Goal: Information Seeking & Learning: Learn about a topic

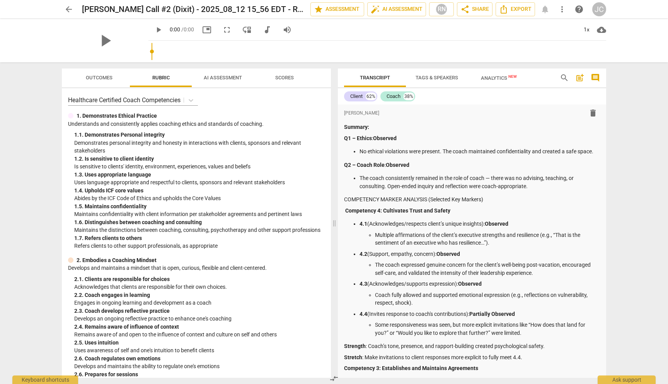
click at [70, 10] on span "arrow_back" at bounding box center [68, 9] width 9 height 9
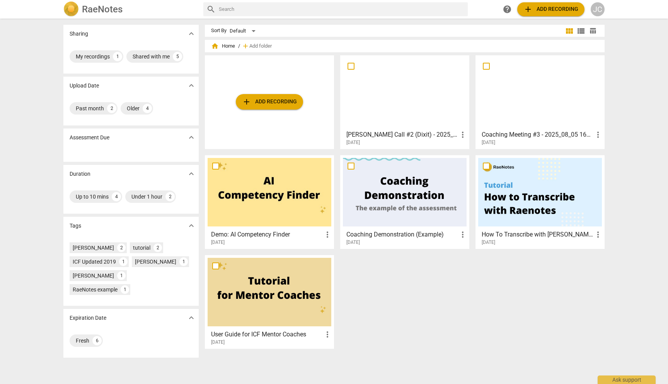
click at [397, 136] on h3 "[PERSON_NAME] Call #2 (Dixit) - 2025_08_12 15_56 EDT - Recording" at bounding box center [403, 134] width 112 height 9
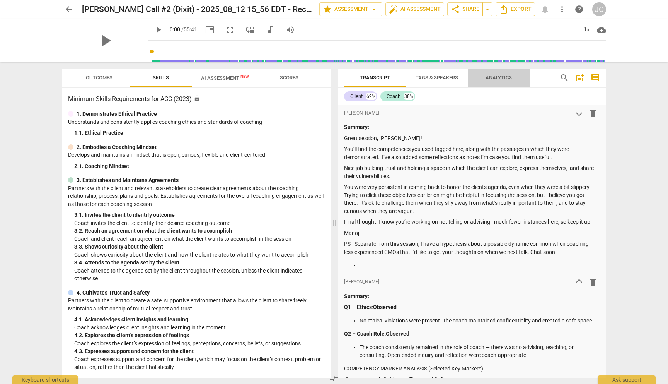
click at [493, 75] on span "Analytics" at bounding box center [499, 78] width 26 height 6
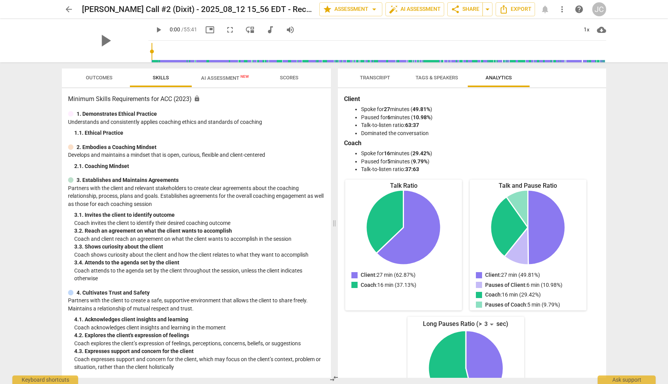
click at [442, 75] on span "Tags & Speakers" at bounding box center [437, 78] width 43 height 6
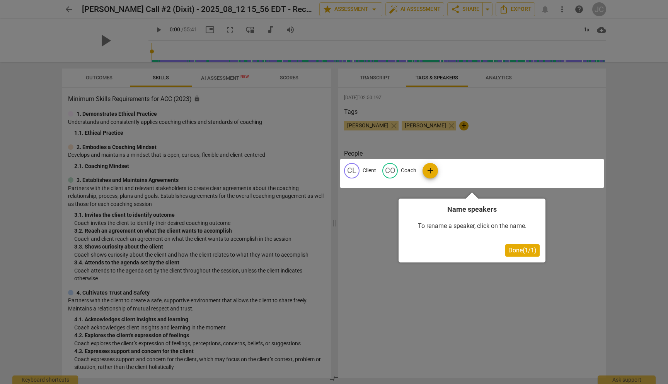
click at [349, 234] on div at bounding box center [334, 192] width 668 height 384
click at [512, 250] on span "Done ( 1 / 1 )" at bounding box center [523, 249] width 28 height 7
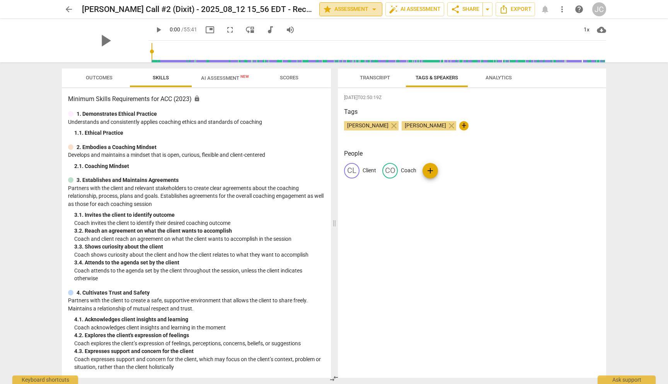
click at [352, 4] on button "star Assessment arrow_drop_down" at bounding box center [350, 9] width 63 height 14
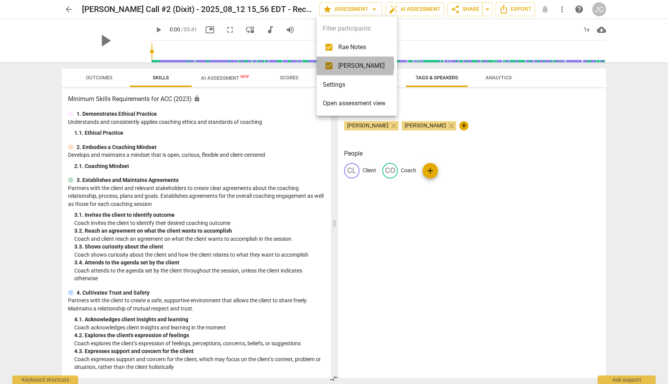
click at [352, 65] on span "[PERSON_NAME]" at bounding box center [361, 65] width 46 height 9
click at [331, 64] on input "checkbox" at bounding box center [329, 65] width 19 height 19
checkbox input "true"
click at [330, 46] on input "checkbox" at bounding box center [329, 47] width 19 height 19
checkbox input "false"
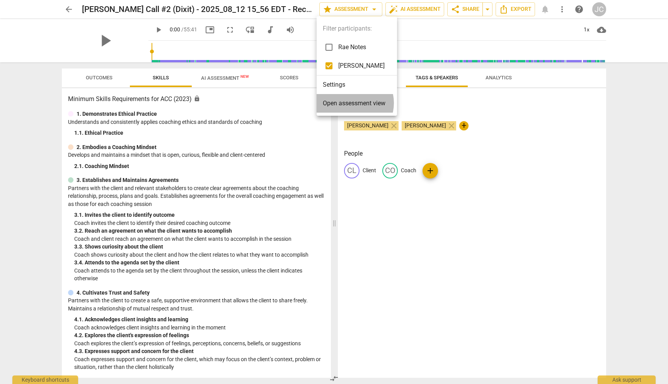
click at [351, 103] on span "Open assessment view" at bounding box center [354, 103] width 63 height 9
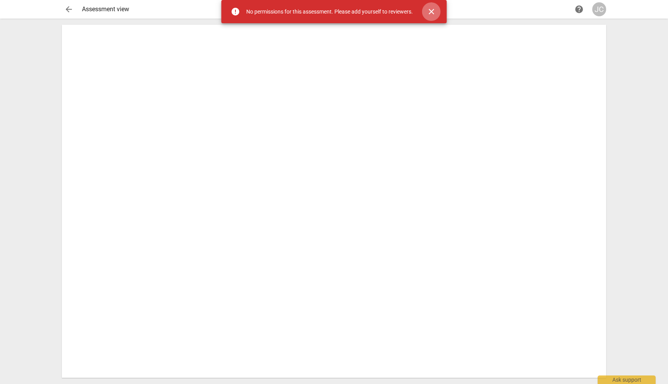
click at [434, 10] on span "close" at bounding box center [431, 11] width 9 height 9
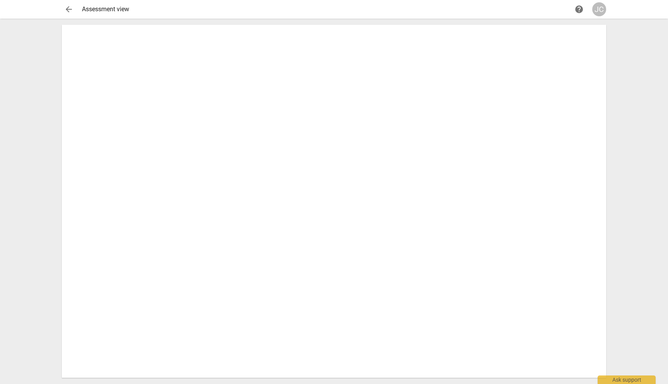
click at [70, 10] on span "arrow_back" at bounding box center [68, 9] width 9 height 9
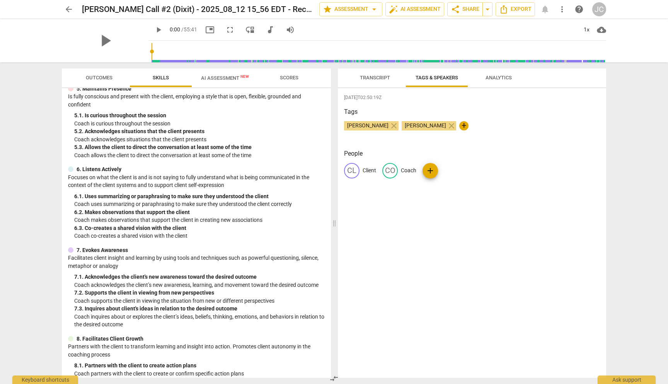
scroll to position [330, 0]
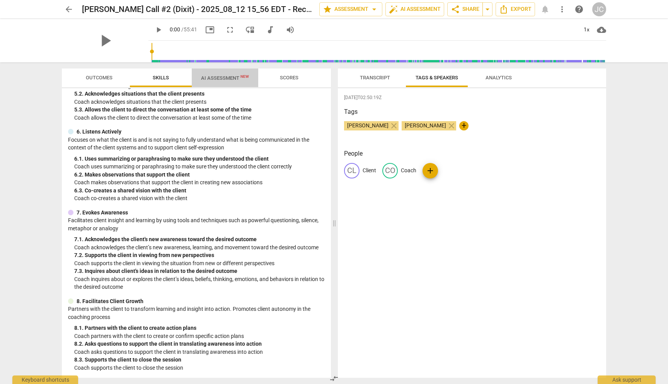
click at [227, 77] on span "AI Assessment New" at bounding box center [225, 78] width 48 height 6
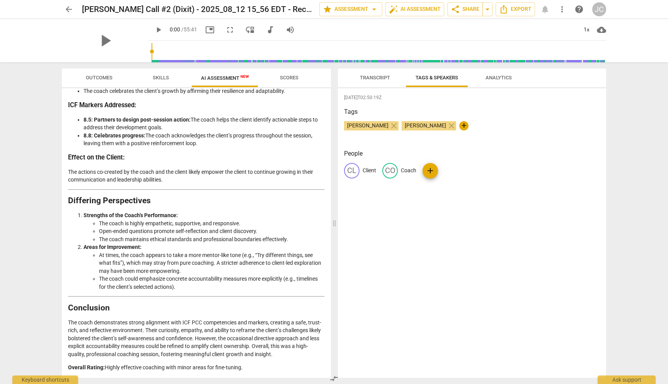
scroll to position [1316, 0]
click at [290, 77] on span "Scores" at bounding box center [289, 78] width 19 height 6
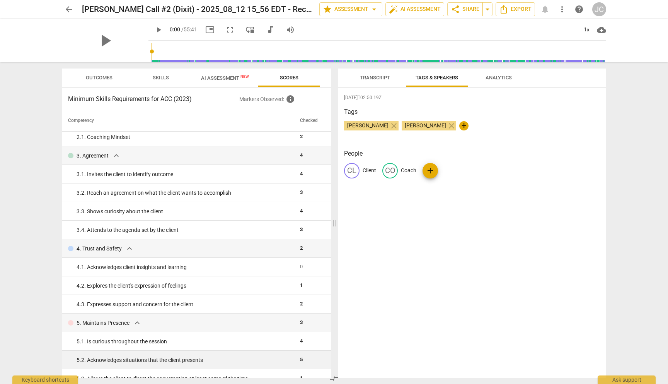
scroll to position [0, 0]
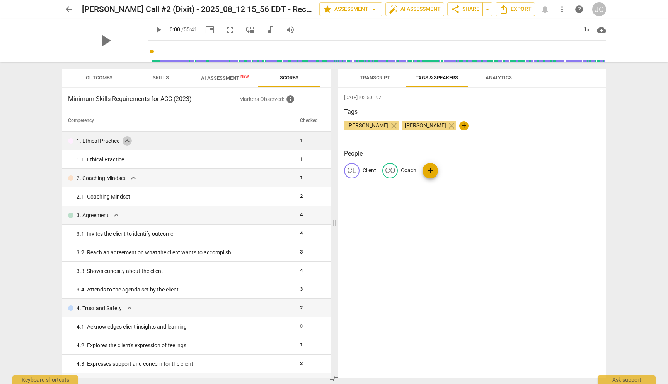
click at [126, 140] on span "expand_more" at bounding box center [127, 140] width 9 height 9
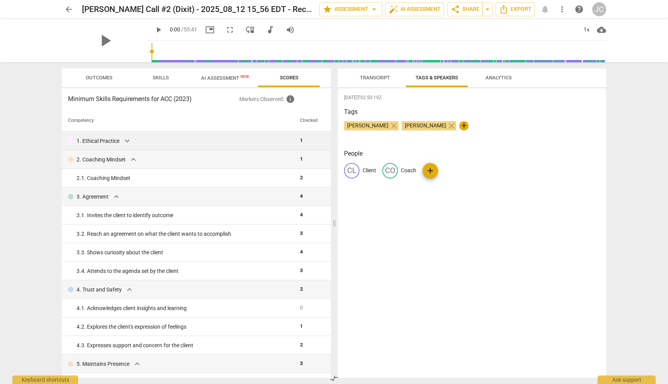
click at [126, 140] on span "expand_more" at bounding box center [127, 140] width 9 height 9
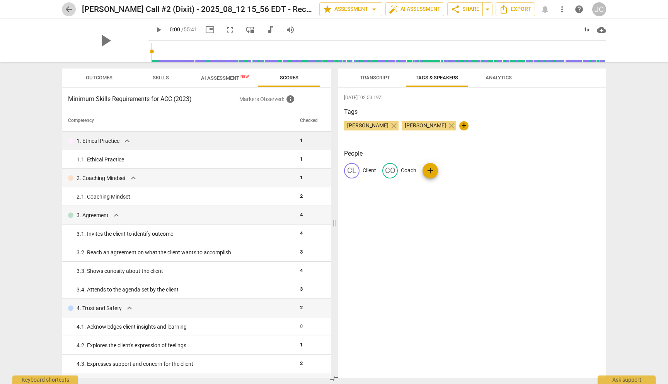
click at [67, 9] on span "arrow_back" at bounding box center [68, 9] width 9 height 9
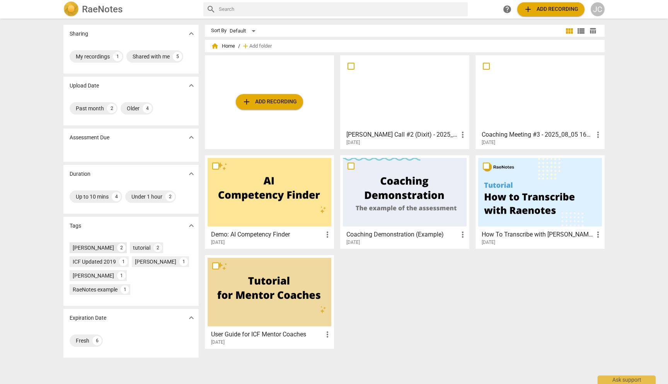
click at [90, 249] on div "[PERSON_NAME]" at bounding box center [93, 248] width 41 height 8
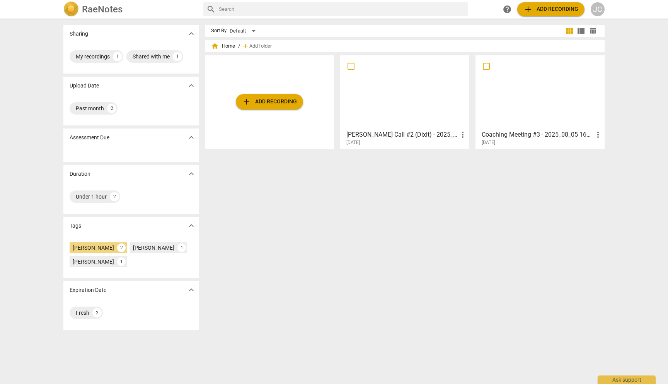
click at [526, 134] on h3 "Coaching Meeting #3 - 2025_08_05 16_19 EDT - Recording" at bounding box center [538, 134] width 112 height 9
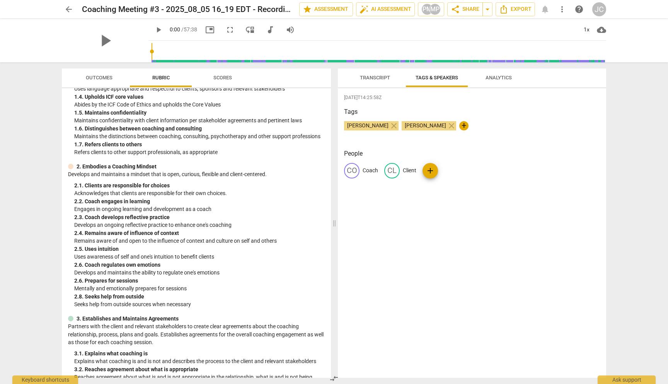
scroll to position [98, 0]
